Goal: Navigation & Orientation: Find specific page/section

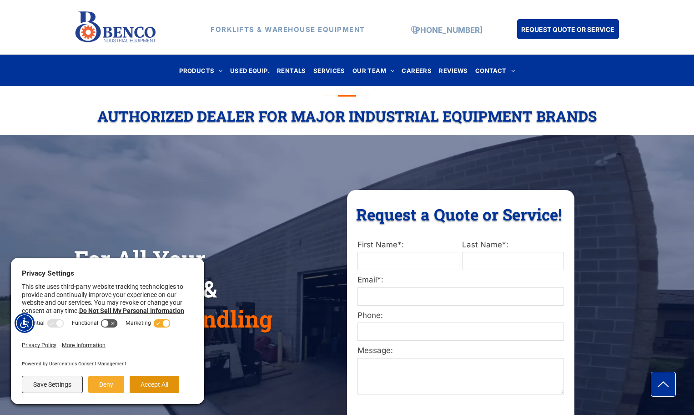
click at [157, 384] on button "Accept All" at bounding box center [155, 383] width 50 height 17
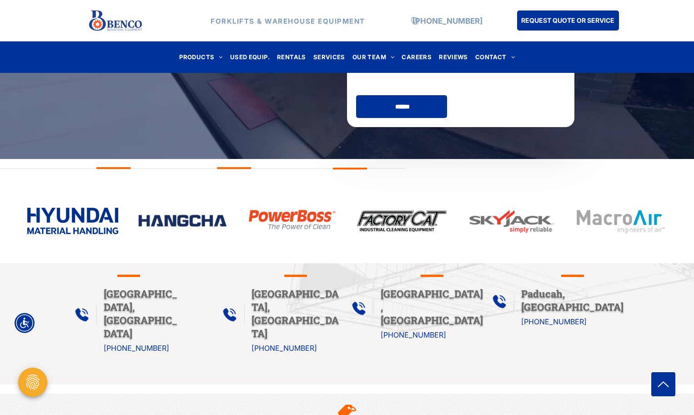
scroll to position [364, 0]
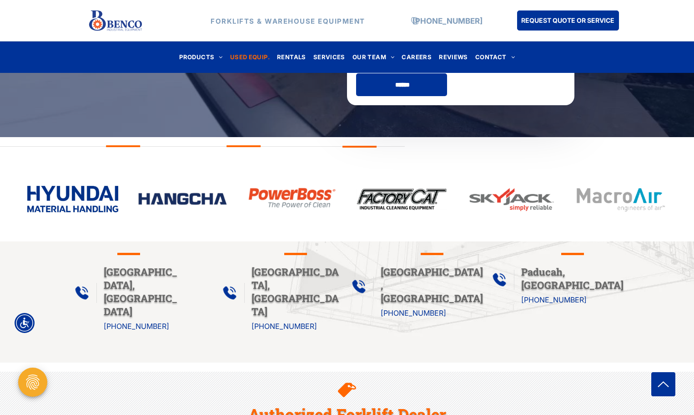
click at [239, 56] on span "USED EQUIP." at bounding box center [250, 57] width 40 height 12
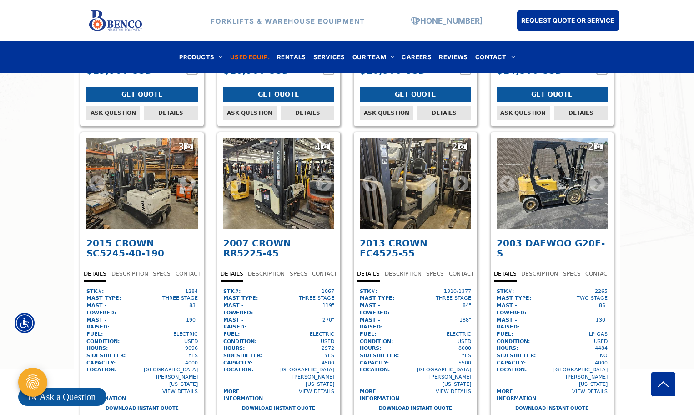
scroll to position [1709, 0]
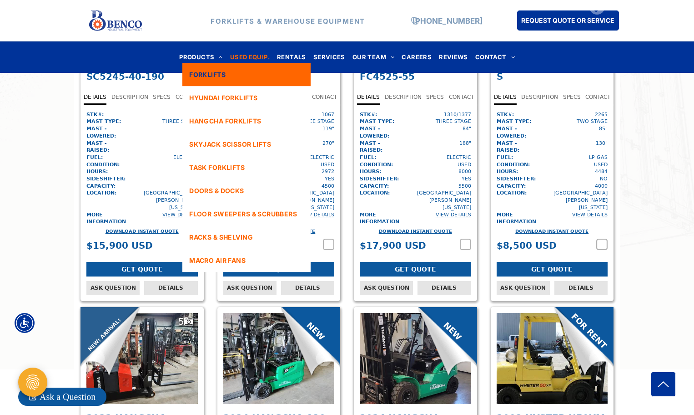
click at [204, 71] on span "FORKLIFTS" at bounding box center [207, 75] width 36 height 10
